Goal: Communication & Community: Answer question/provide support

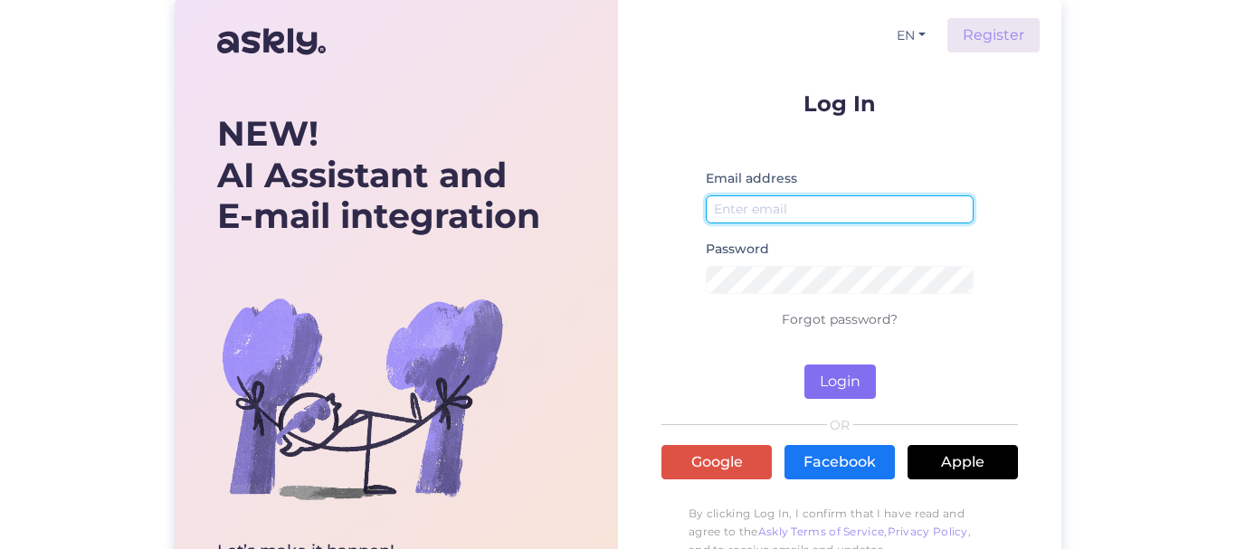
type input "[EMAIL_ADDRESS][DOMAIN_NAME]"
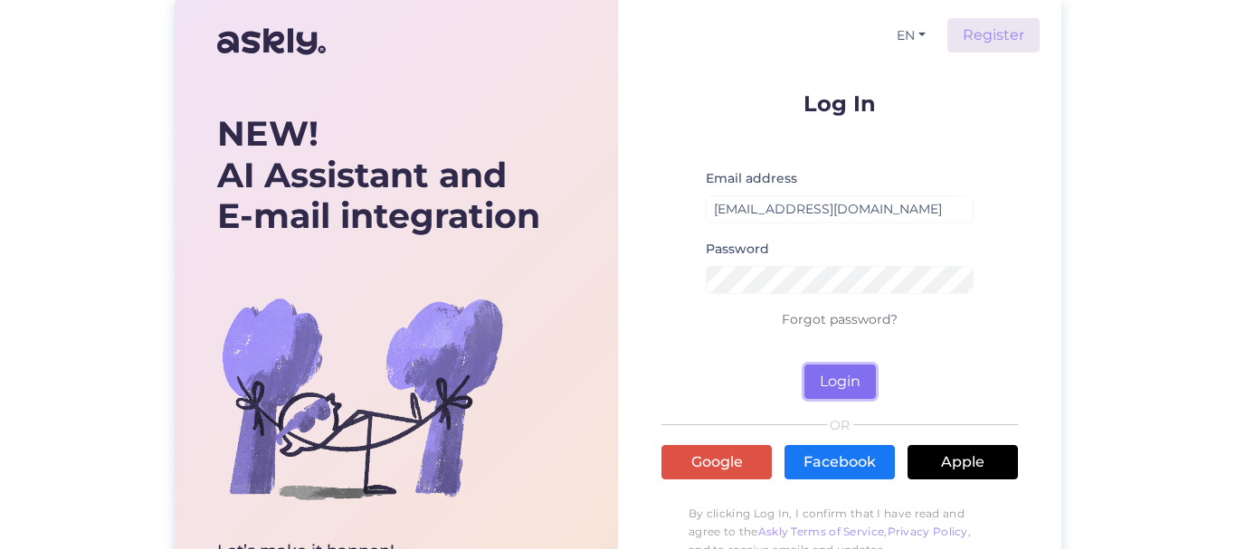
click at [828, 376] on button "Login" at bounding box center [839, 382] width 71 height 34
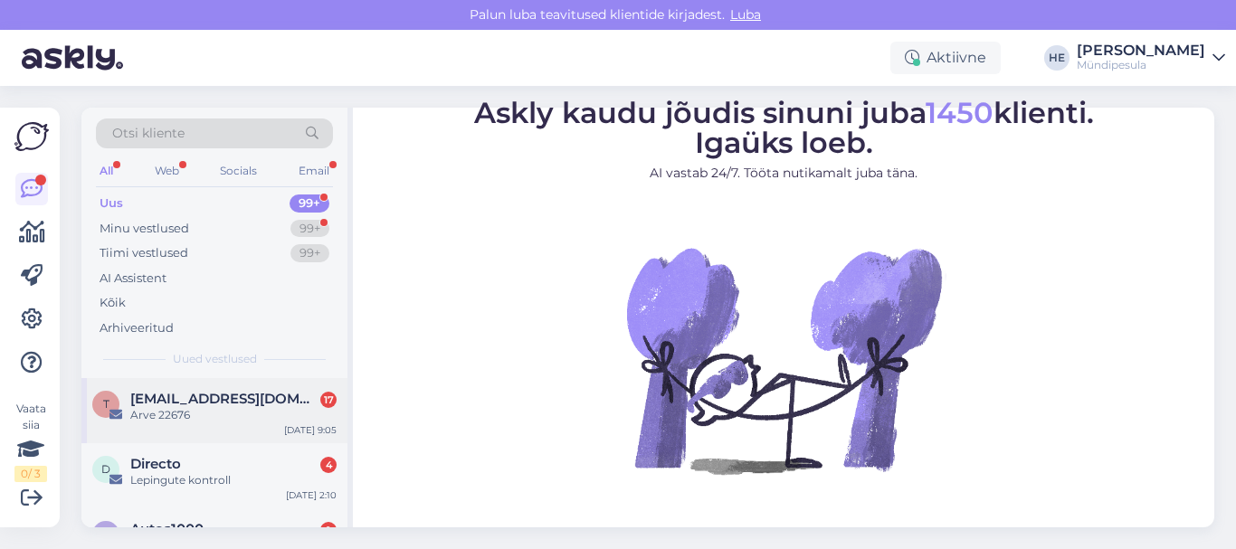
click at [164, 413] on div "Arve 22676" at bounding box center [233, 415] width 206 height 16
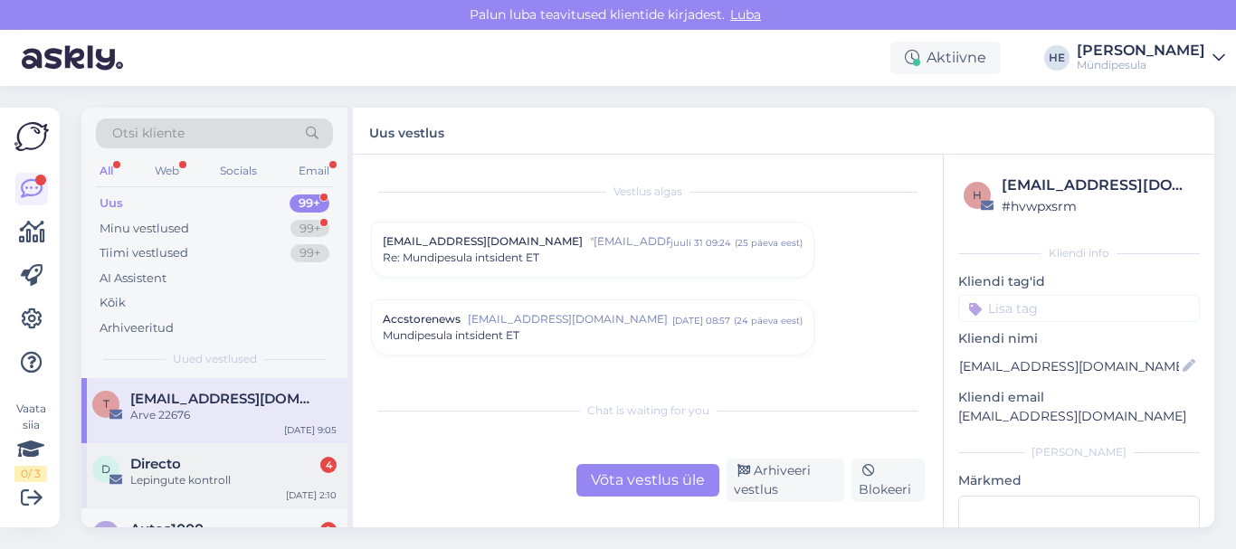
scroll to position [8774, 0]
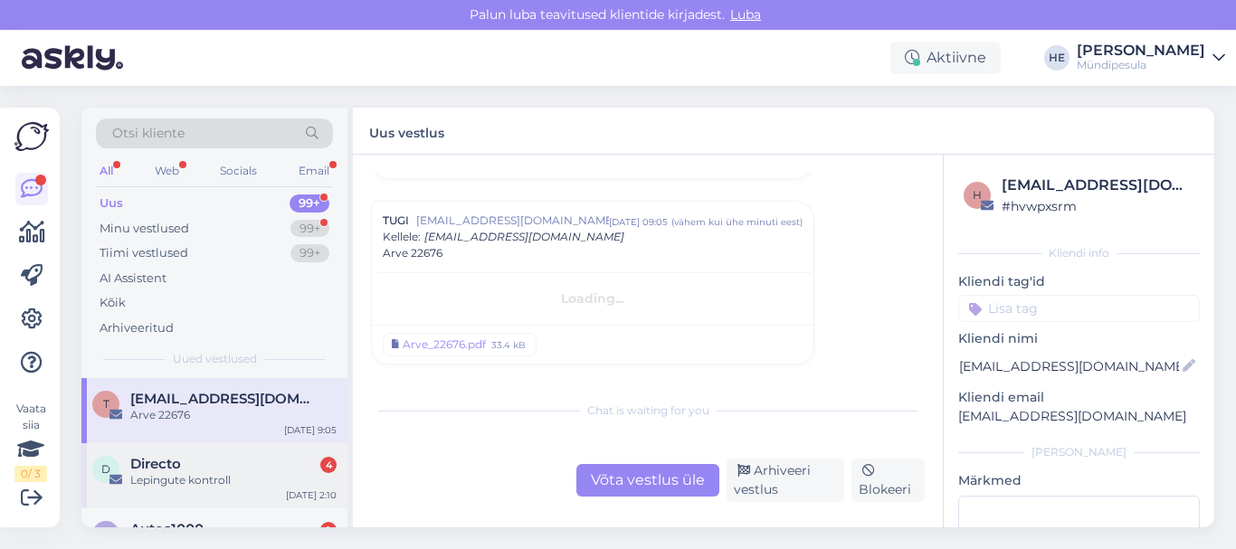
click at [149, 470] on span "Directo" at bounding box center [155, 464] width 51 height 16
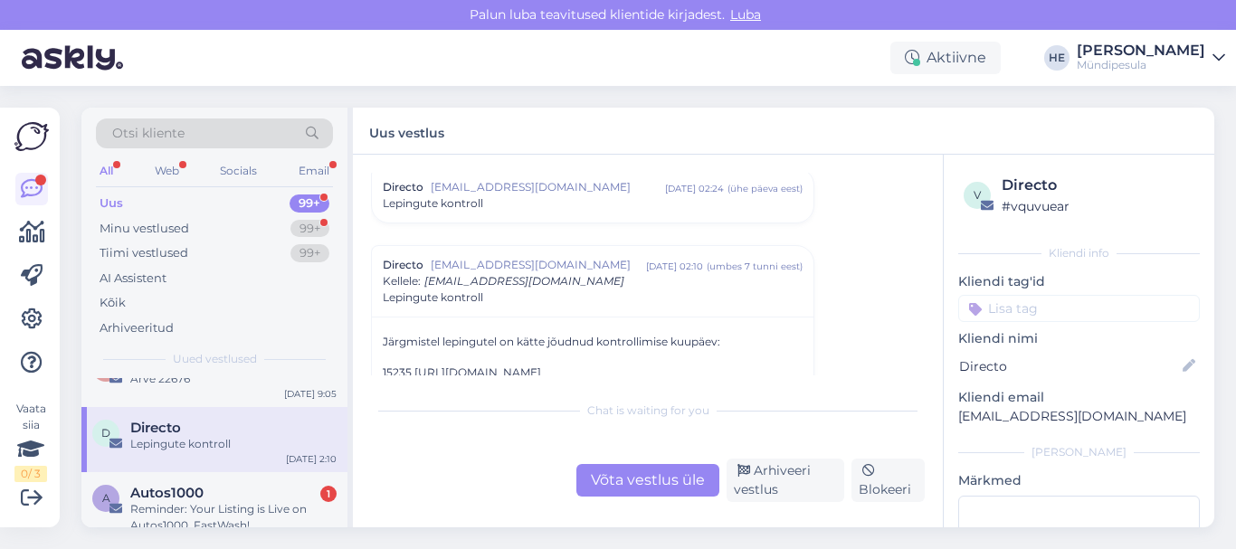
scroll to position [72, 0]
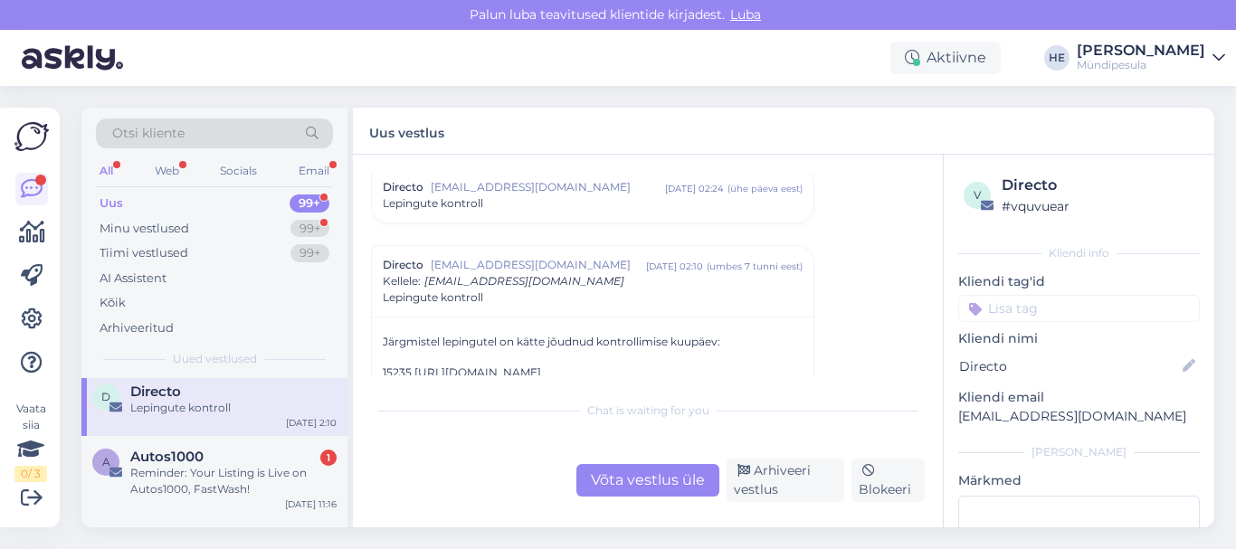
click at [149, 470] on div "Reminder: Your Listing is Live on Autos1000, FastWash!" at bounding box center [233, 481] width 206 height 33
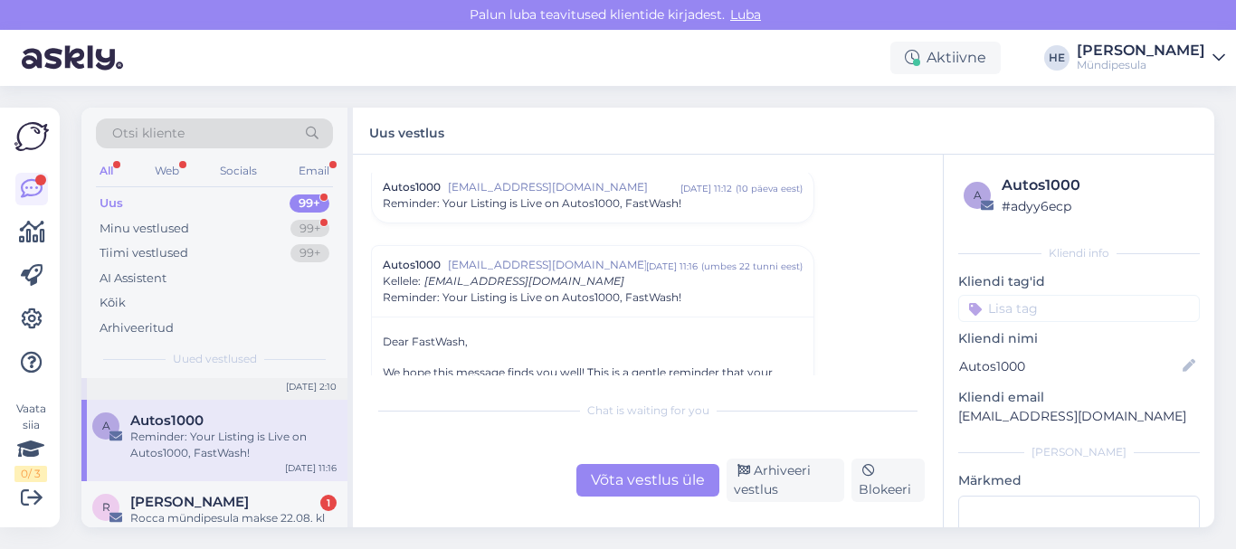
scroll to position [145, 0]
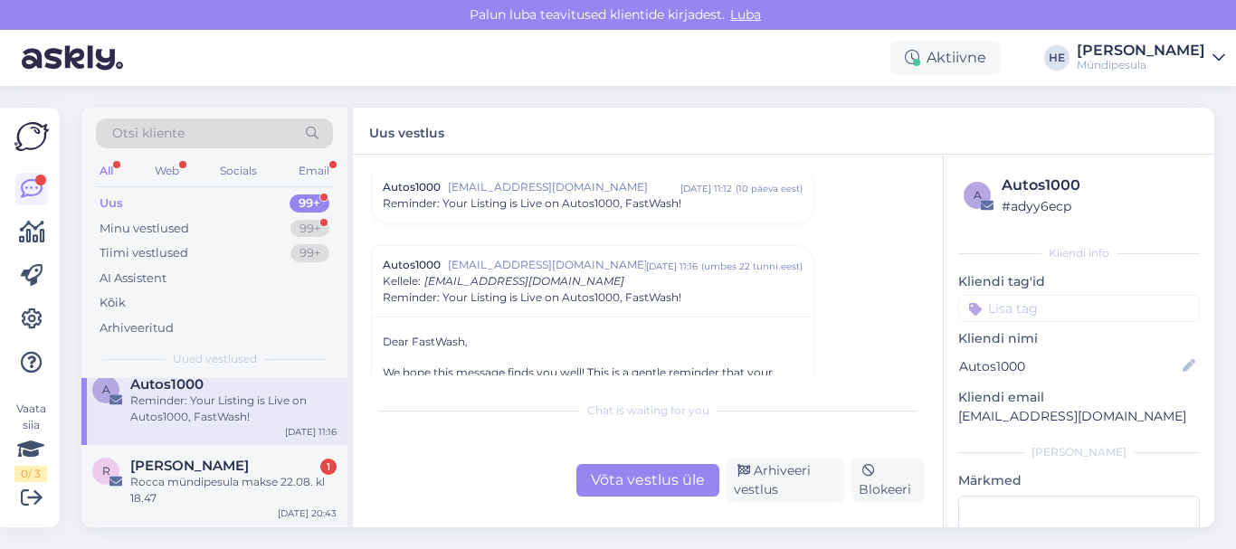
click at [149, 470] on span "[PERSON_NAME]" at bounding box center [189, 466] width 119 height 16
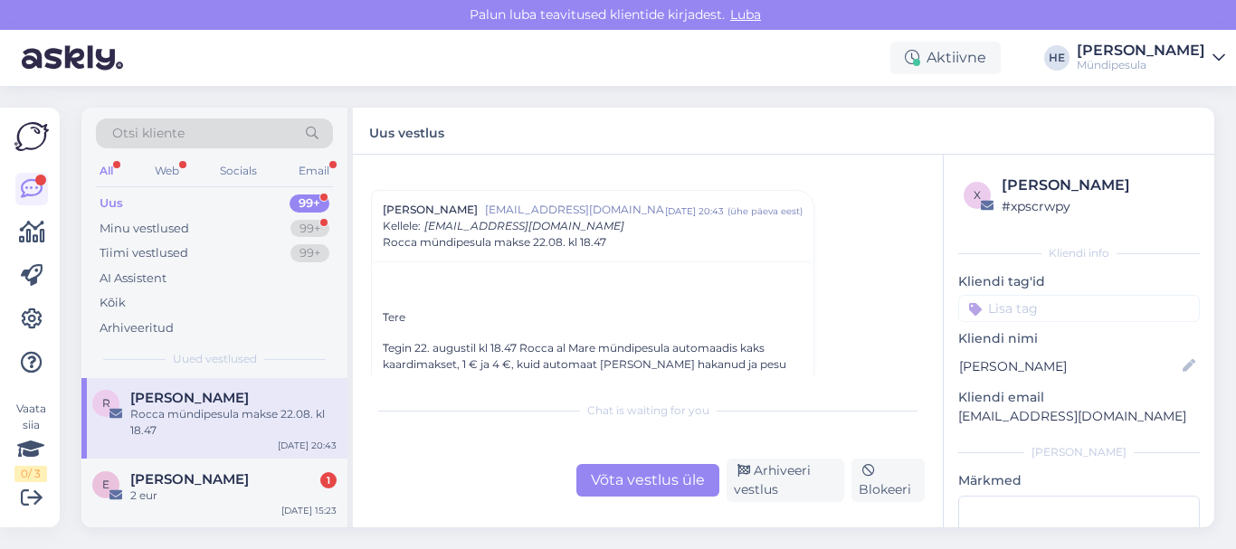
scroll to position [217, 0]
click at [149, 470] on span "[PERSON_NAME]" at bounding box center [189, 475] width 119 height 16
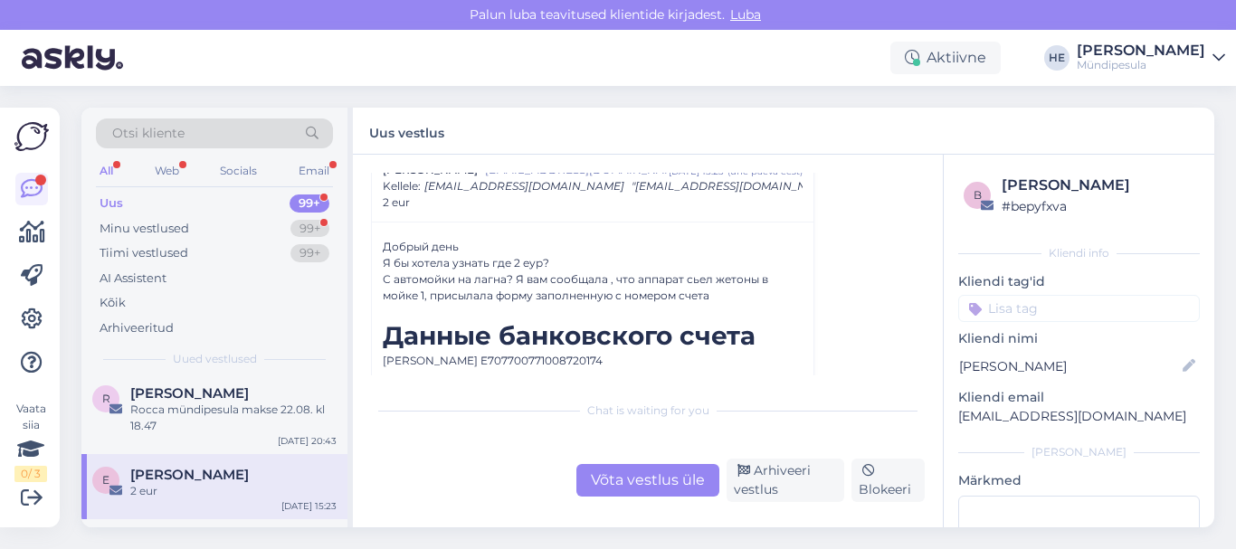
scroll to position [99, 0]
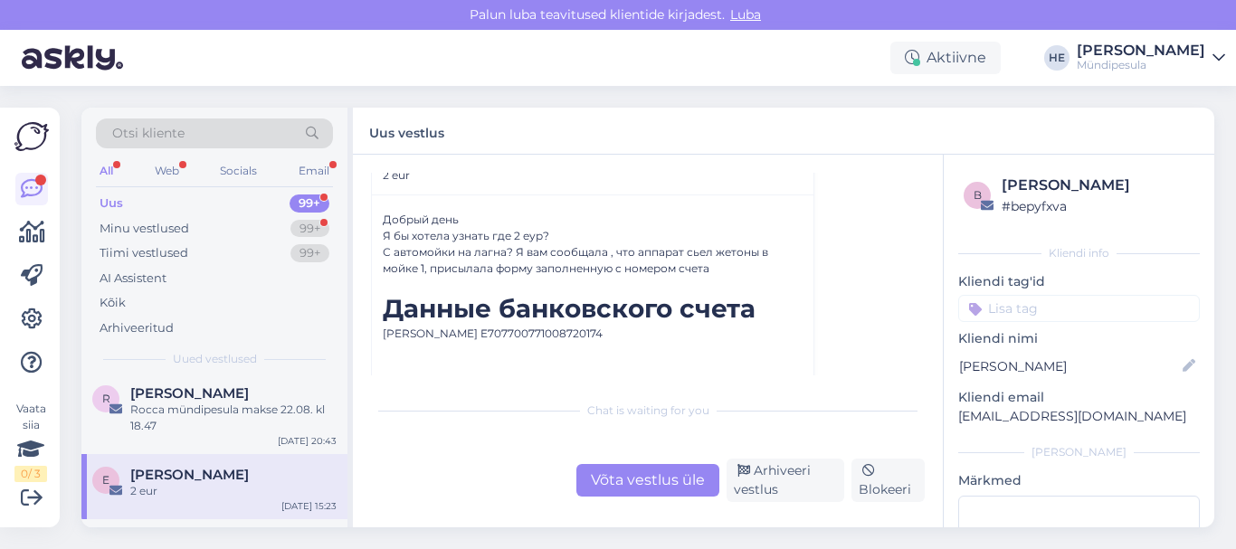
click at [182, 477] on span "[PERSON_NAME]" at bounding box center [189, 475] width 119 height 16
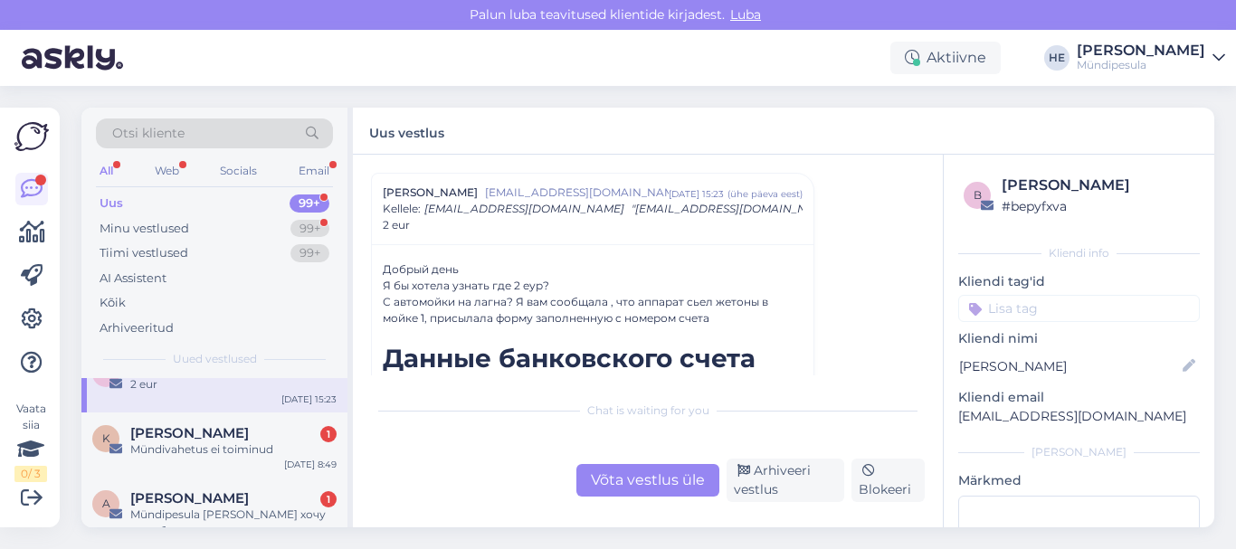
scroll to position [326, 0]
click at [199, 434] on span "[PERSON_NAME]" at bounding box center [189, 431] width 119 height 16
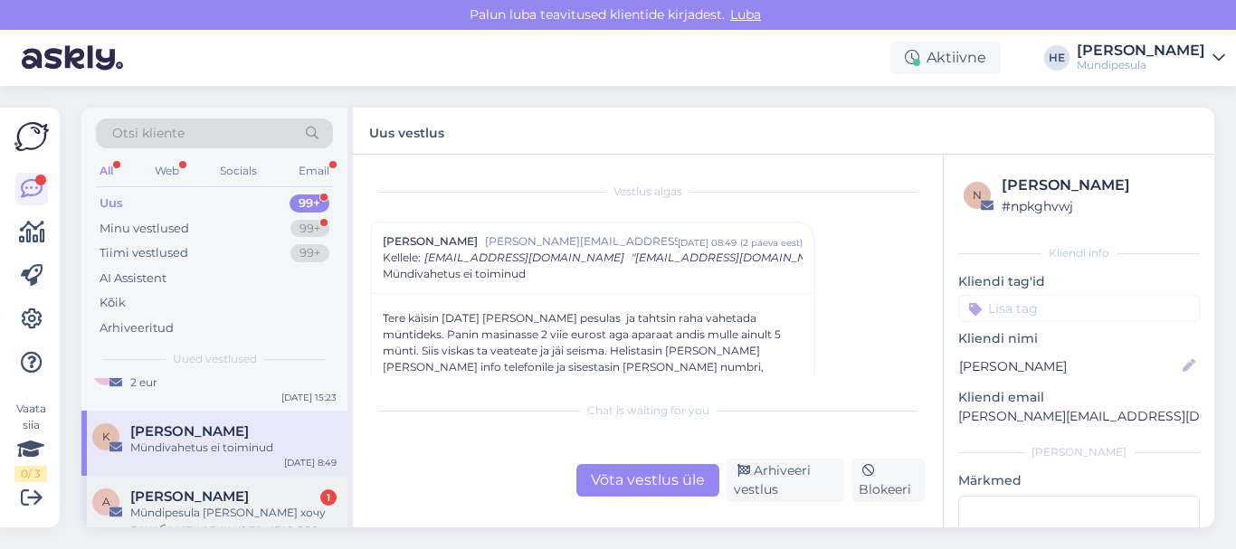
click at [201, 500] on span "[PERSON_NAME]" at bounding box center [189, 496] width 119 height 16
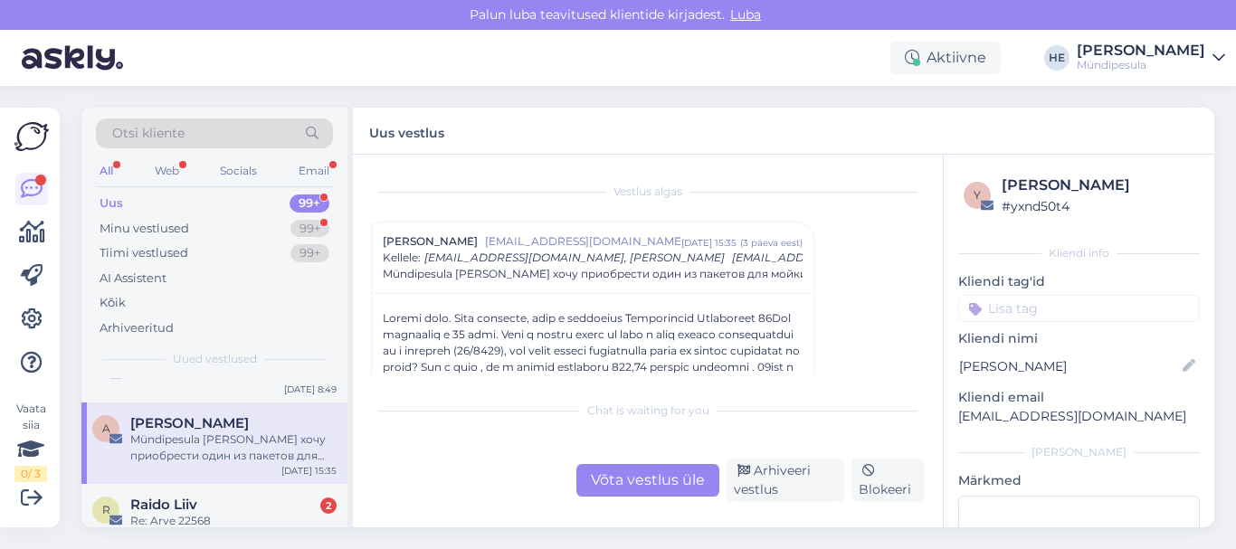
scroll to position [434, 0]
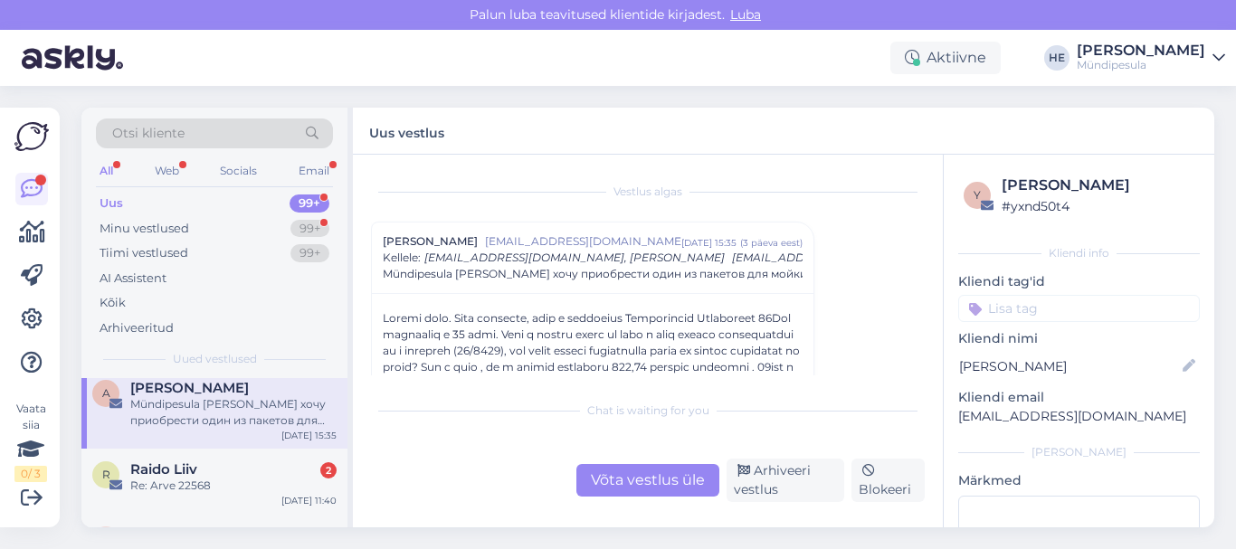
click at [201, 500] on div "R Raido Liiv 2 Re: Arve 22568 [DATE] 11:40" at bounding box center [214, 481] width 266 height 65
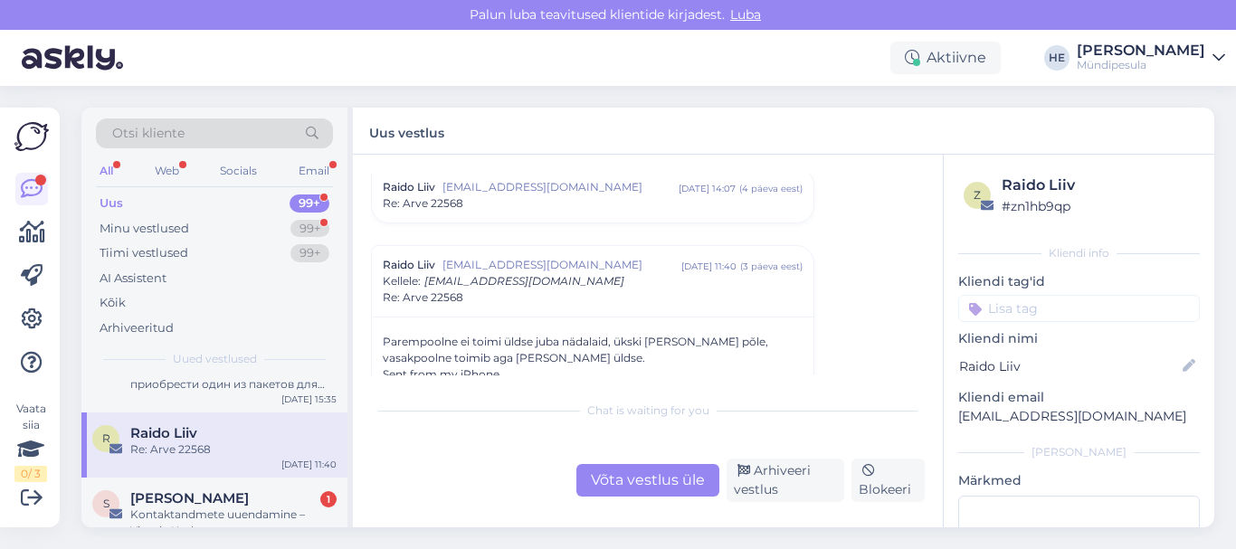
scroll to position [624, 0]
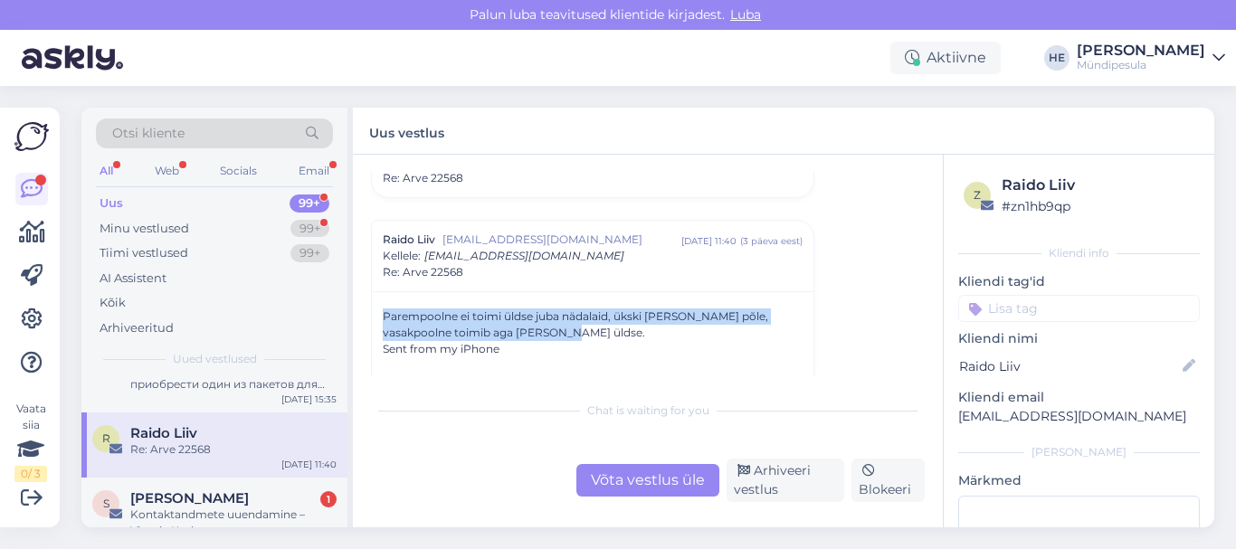
drag, startPoint x: 384, startPoint y: 314, endPoint x: 542, endPoint y: 336, distance: 159.8
copy div "Parempoolne ei toimi üldse juba nädalaid, ükski [PERSON_NAME] põle, vasakpoolne…"
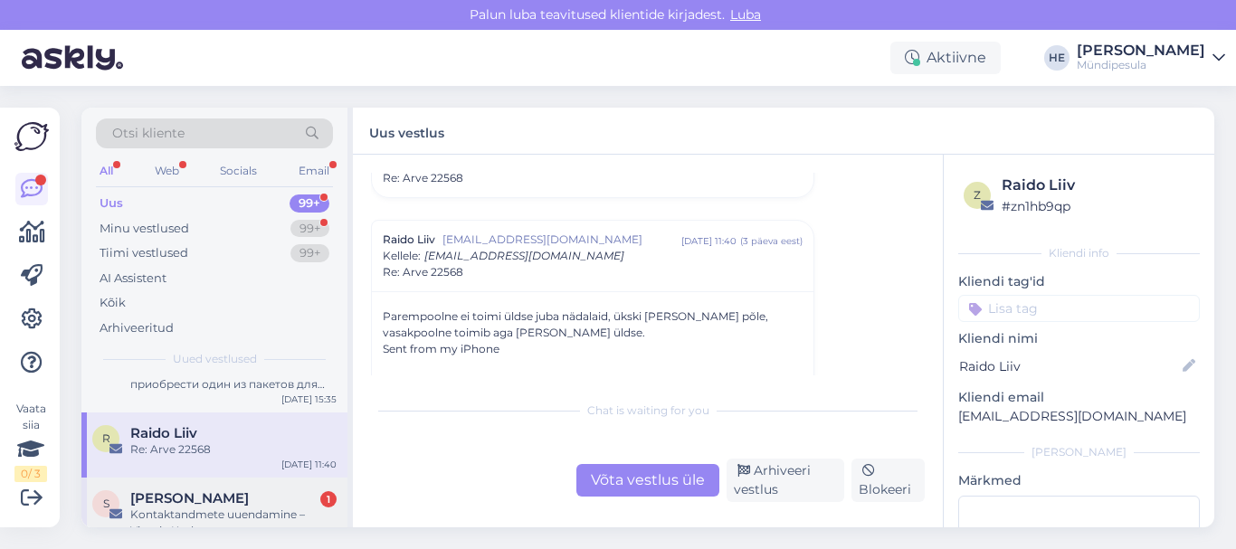
click at [190, 500] on span "[PERSON_NAME]" at bounding box center [189, 498] width 119 height 16
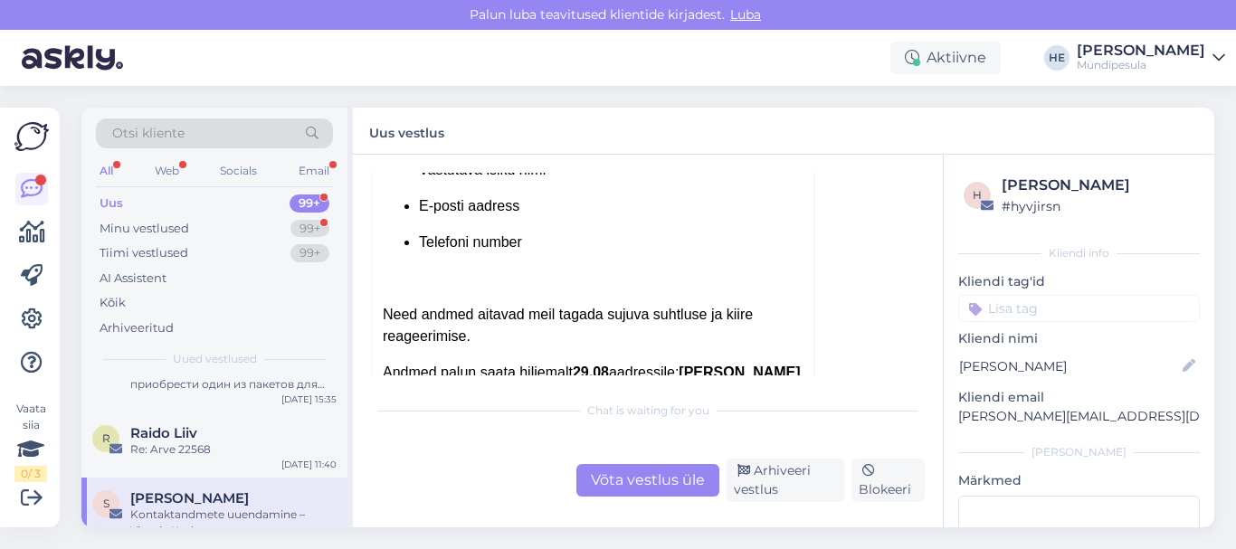
scroll to position [409, 0]
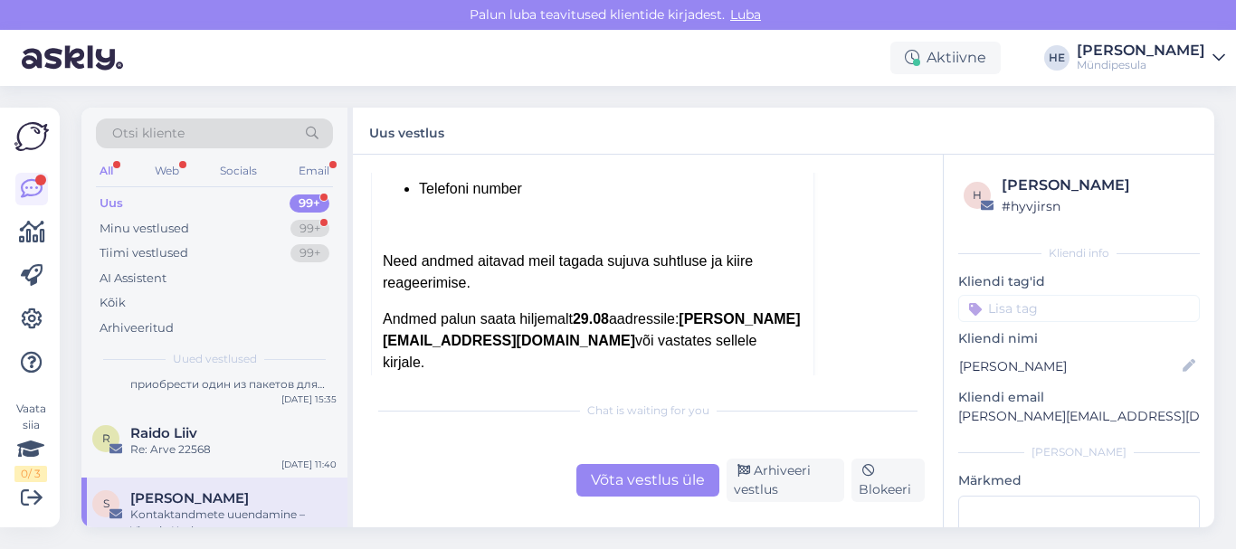
click at [201, 486] on div "S [PERSON_NAME] Kontaktandmete uuendamine – Vironia Keskus [DATE] 11:06" at bounding box center [214, 518] width 266 height 81
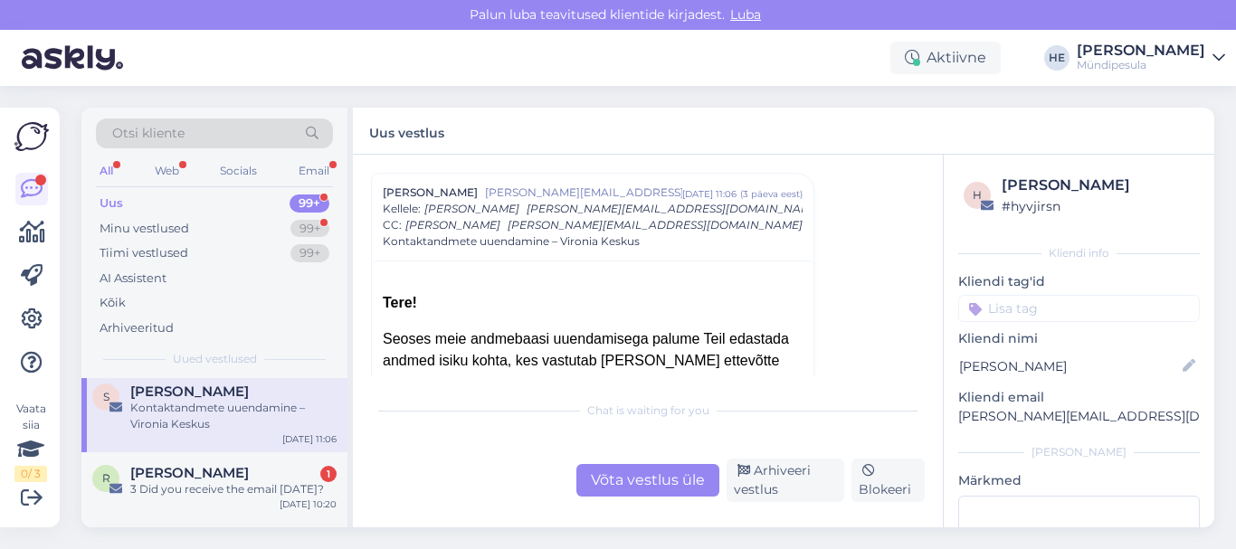
scroll to position [579, 0]
click at [201, 486] on div "3 Did you receive the email [DATE]?" at bounding box center [233, 487] width 206 height 16
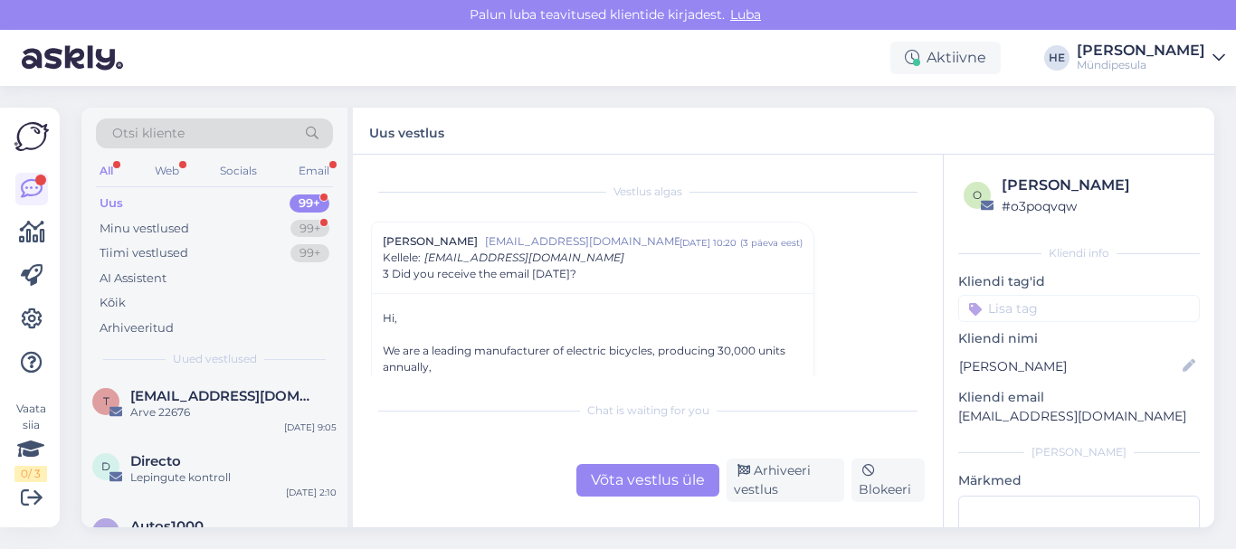
scroll to position [0, 0]
click at [127, 206] on div "Uus 99+" at bounding box center [214, 203] width 237 height 25
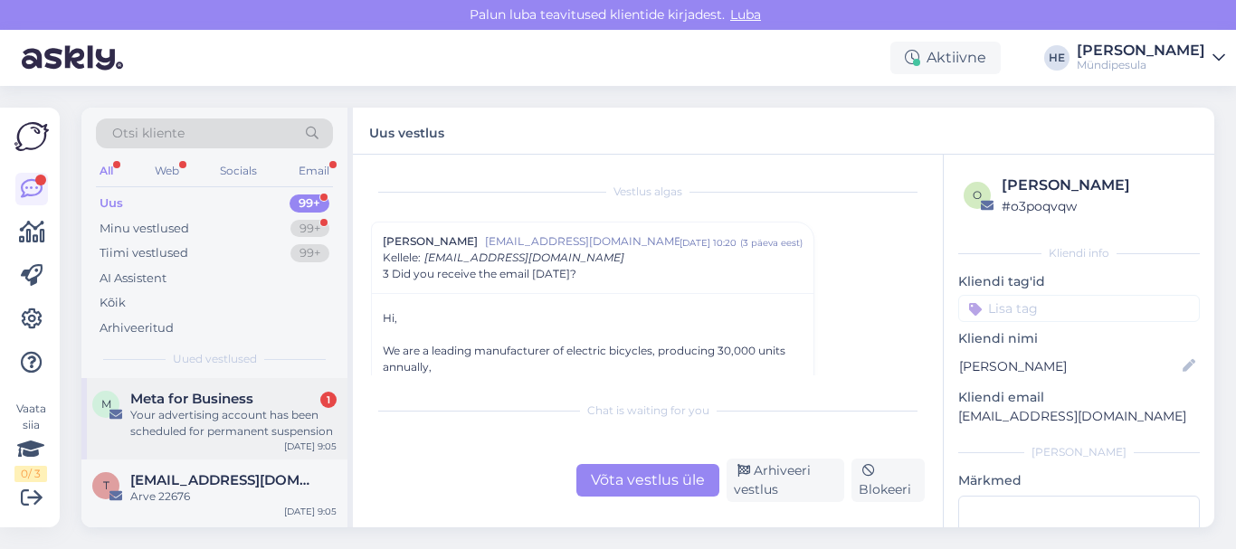
click at [172, 405] on span "Meta for Business" at bounding box center [191, 399] width 123 height 16
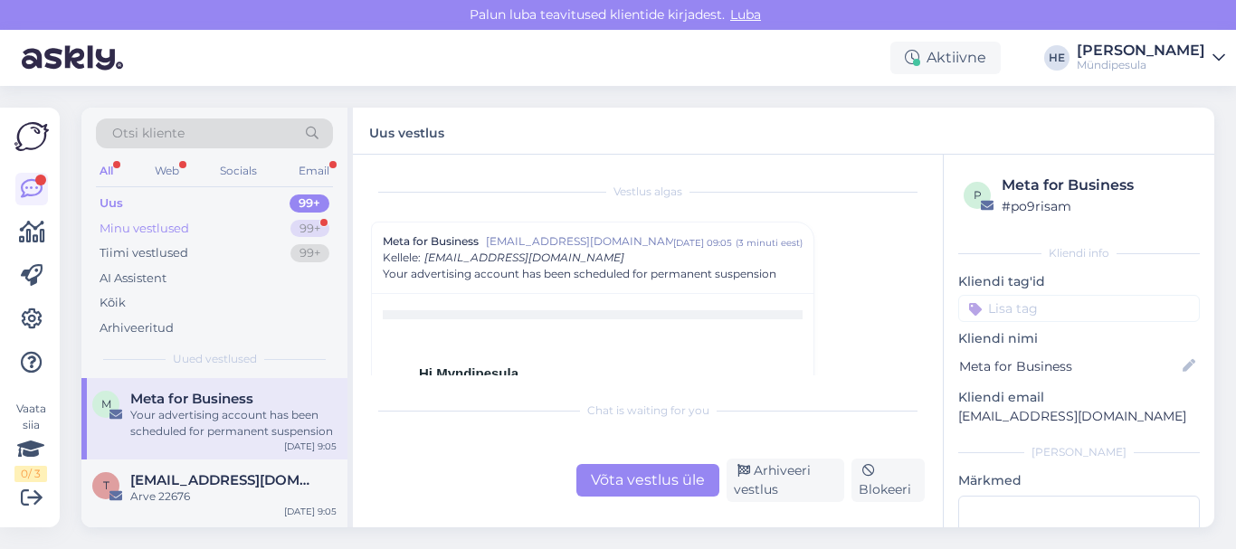
click at [144, 231] on div "Minu vestlused" at bounding box center [145, 229] width 90 height 18
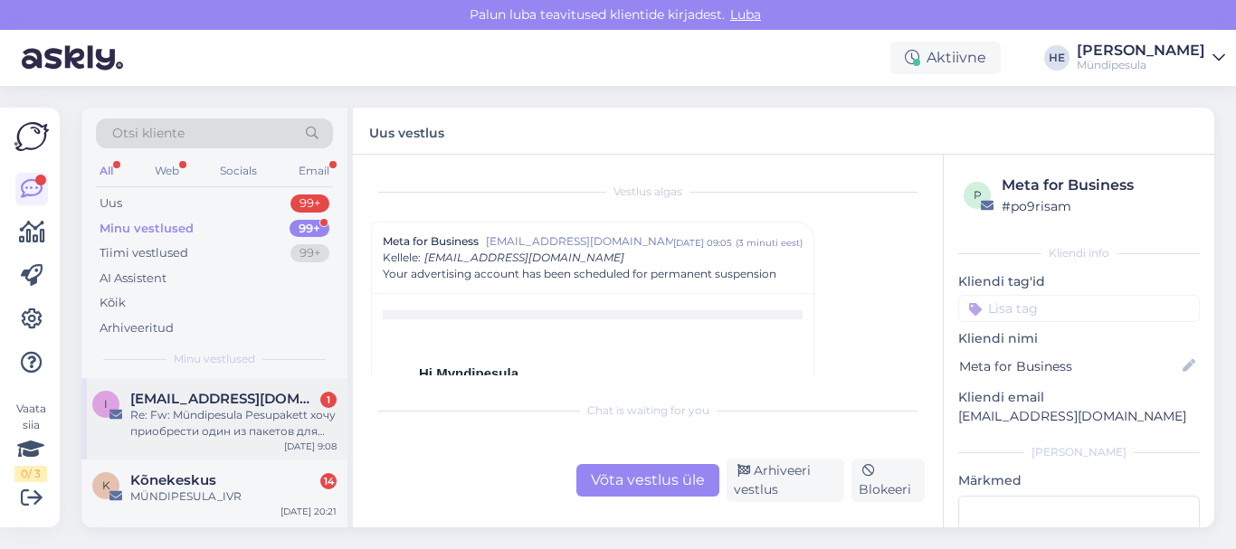
click at [162, 404] on span "[EMAIL_ADDRESS][DOMAIN_NAME]" at bounding box center [224, 399] width 188 height 16
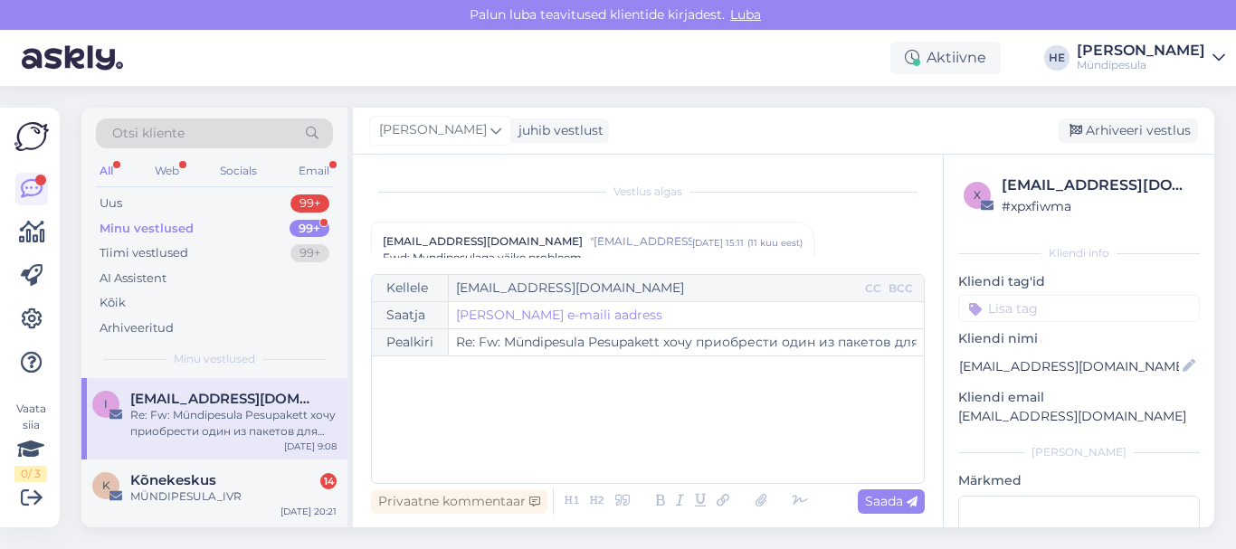
scroll to position [3394, 0]
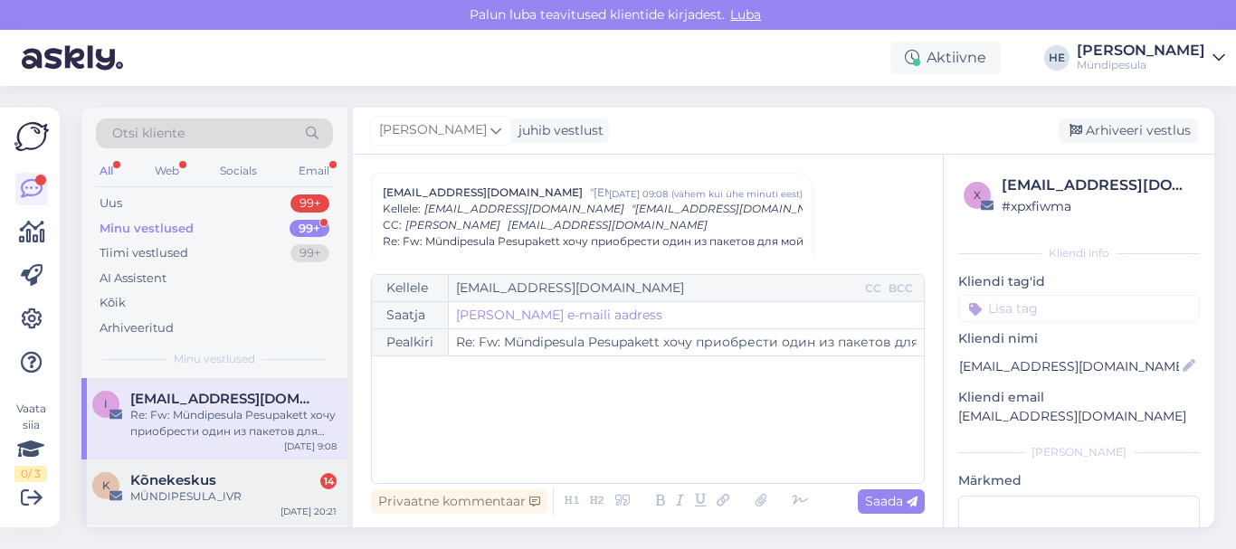
click at [162, 485] on span "Kõnekeskus" at bounding box center [173, 480] width 86 height 16
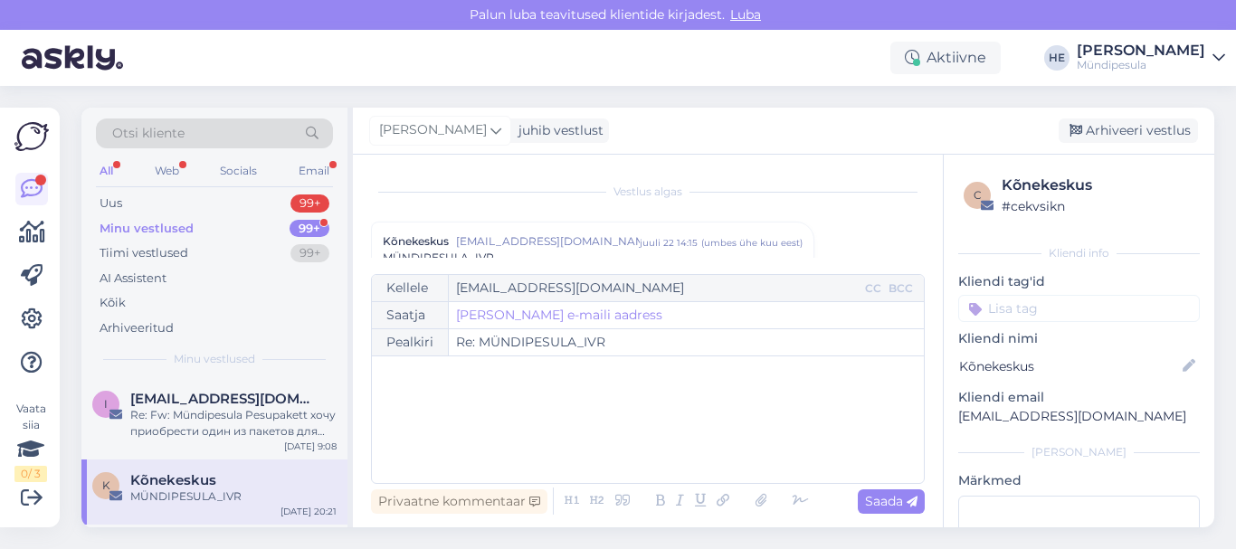
scroll to position [7751, 0]
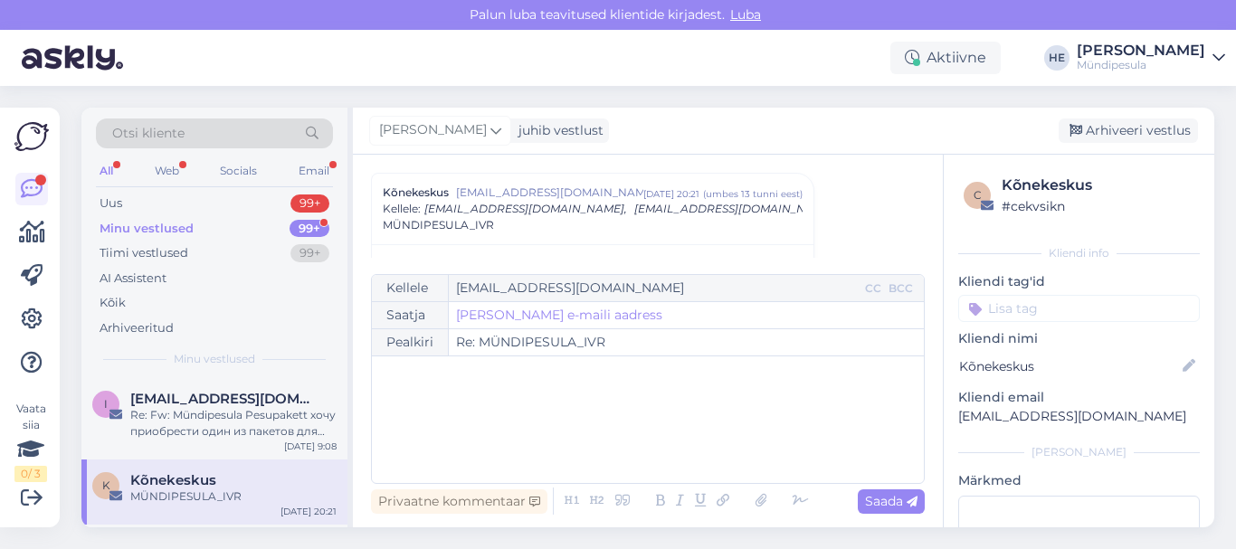
click at [132, 237] on div "Minu vestlused 99+" at bounding box center [214, 228] width 237 height 25
click at [155, 410] on div "Re: Fw: Mündipesula Pesupakett хочу приобрести один из пакетов для мойки машины." at bounding box center [233, 423] width 206 height 33
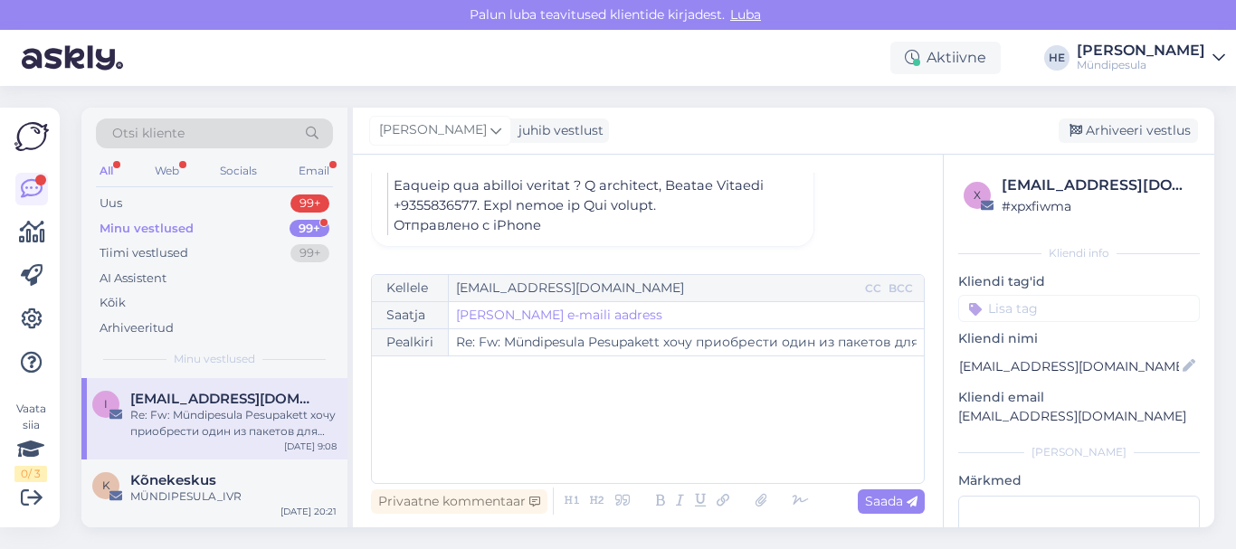
scroll to position [3394, 0]
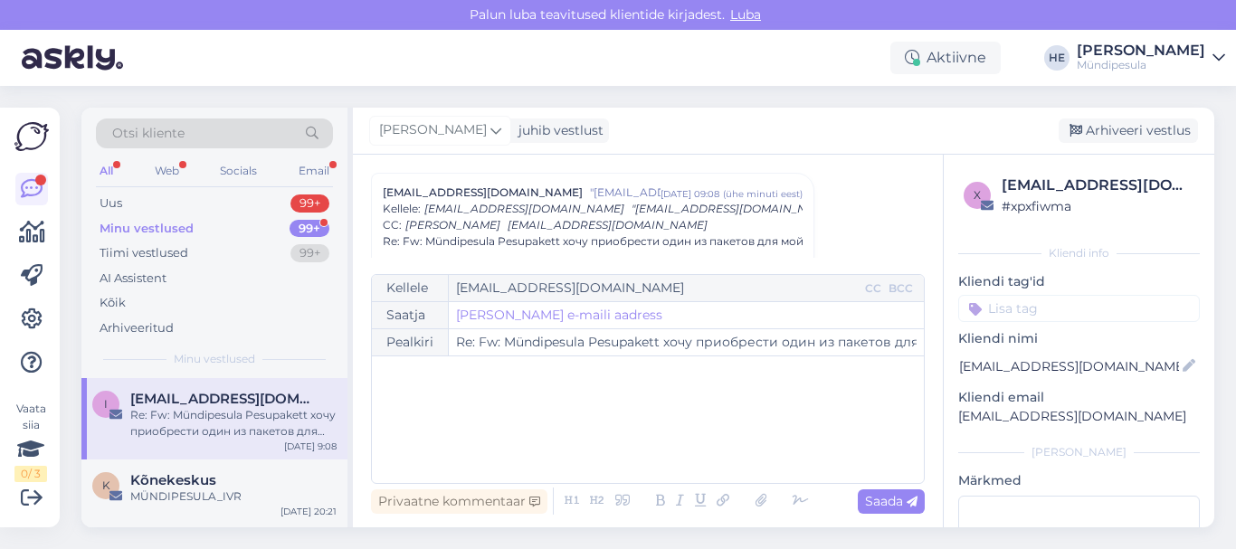
click at [155, 410] on div "Re: Fw: Mündipesula Pesupakett хочу приобрести один из пакетов для мойки машины." at bounding box center [233, 423] width 206 height 33
click at [150, 488] on div "MÜNDIPESULA_IVR" at bounding box center [233, 496] width 206 height 16
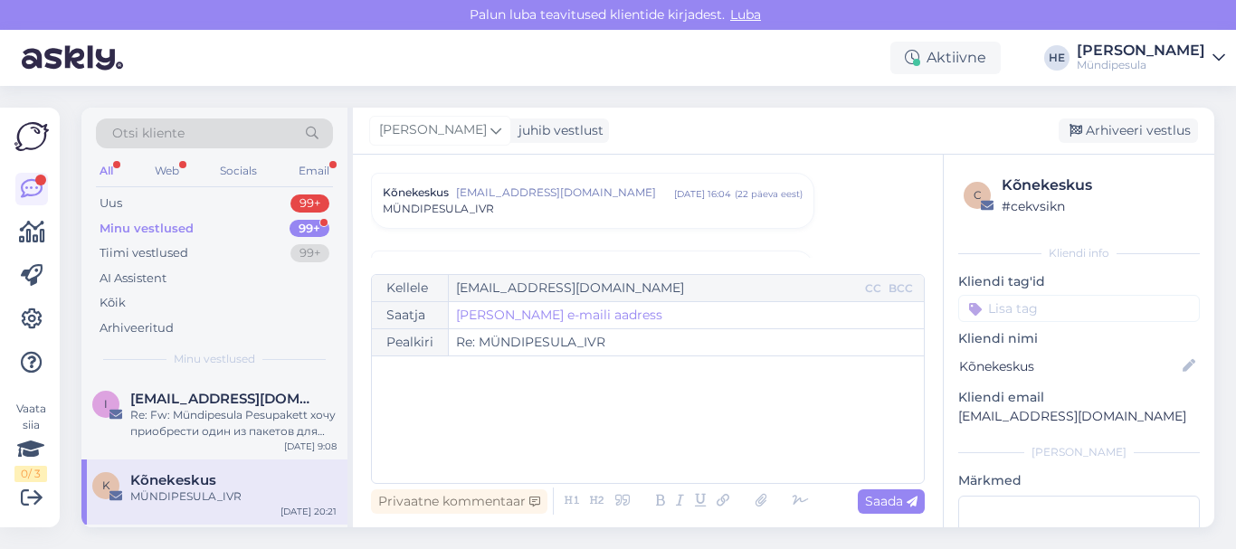
scroll to position [7751, 0]
click at [116, 230] on div "Minu vestlused" at bounding box center [147, 229] width 94 height 18
click at [156, 403] on span "[EMAIL_ADDRESS][DOMAIN_NAME]" at bounding box center [224, 399] width 188 height 16
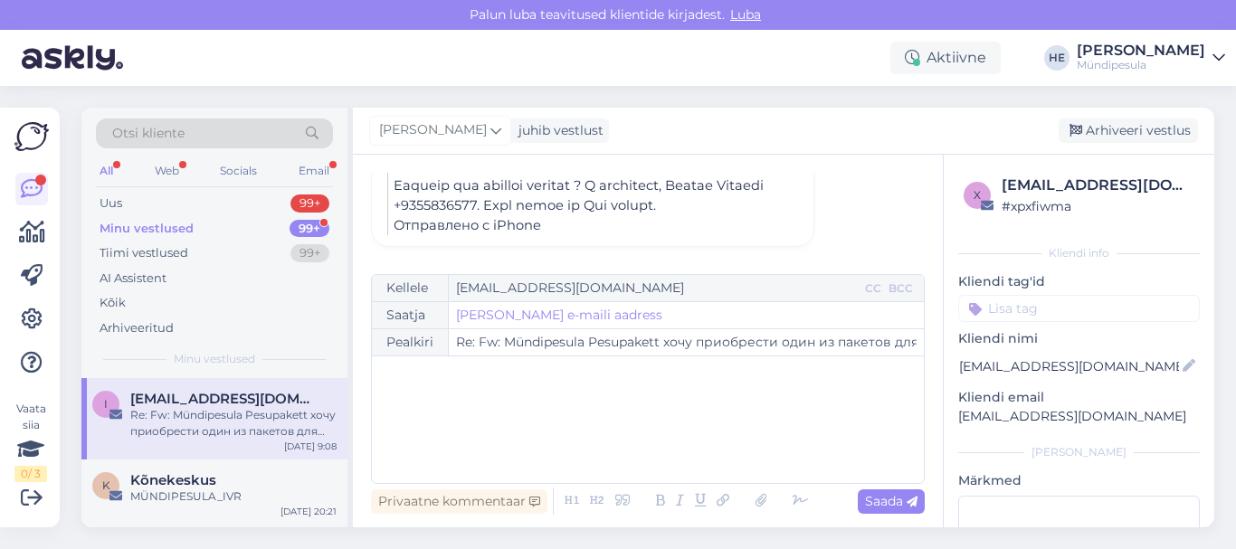
scroll to position [3394, 0]
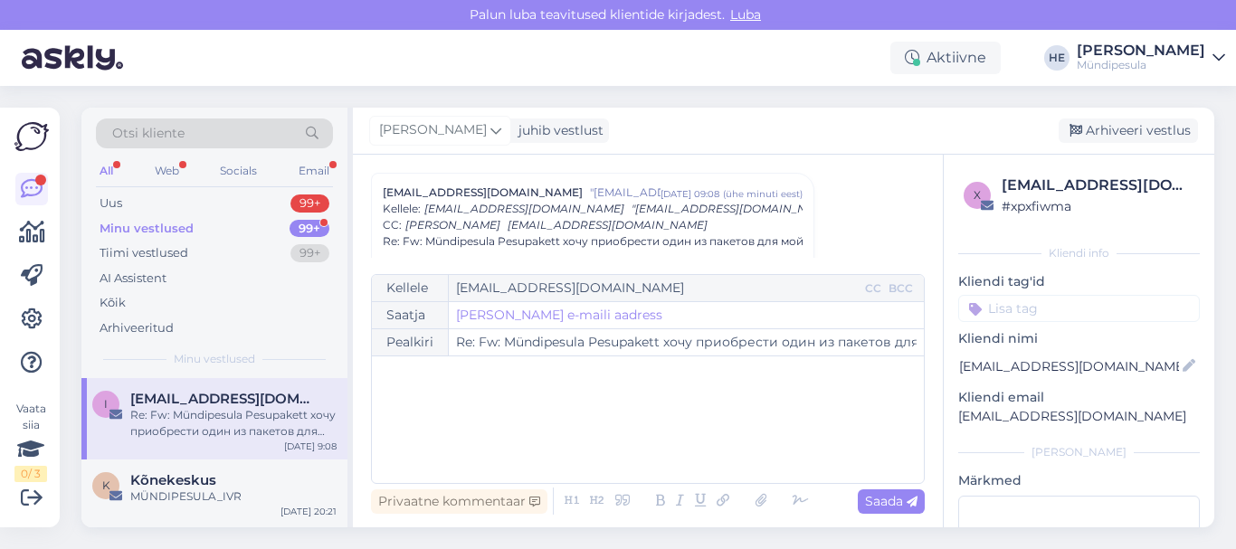
click at [1214, 53] on icon at bounding box center [1218, 58] width 13 height 14
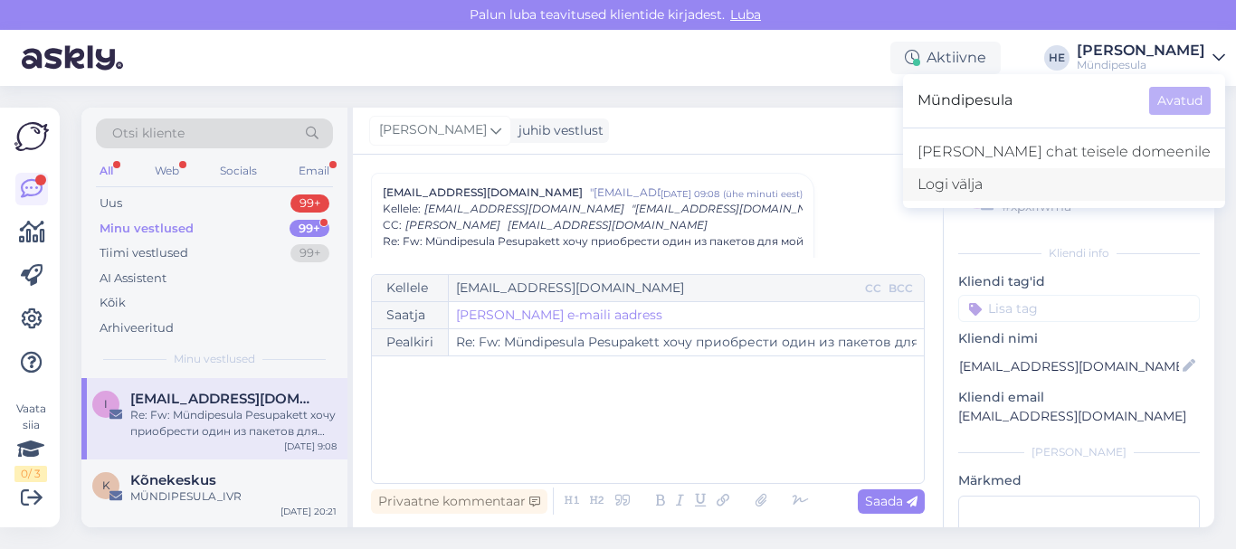
click at [1042, 180] on div "Logi välja" at bounding box center [1064, 184] width 322 height 33
